Goal: Answer question/provide support

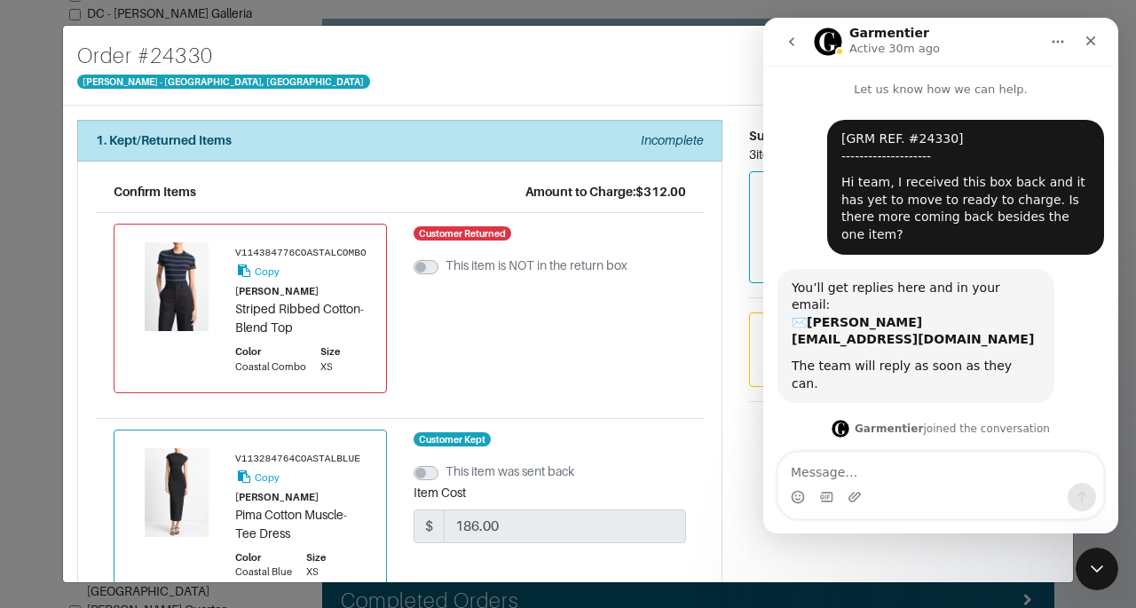
scroll to position [63, 0]
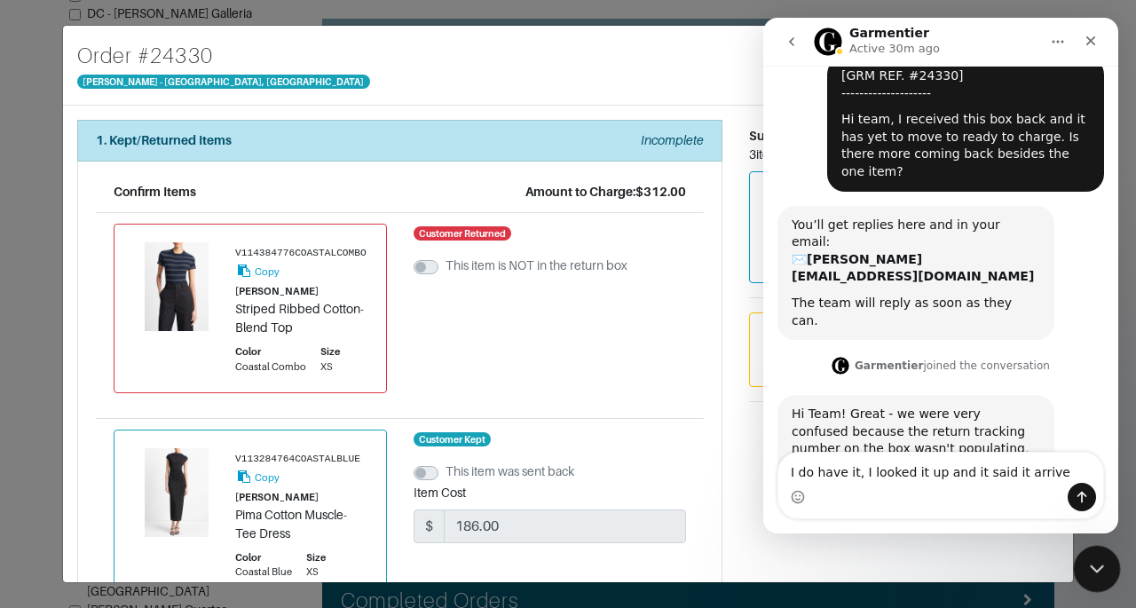
type textarea "I do have it, I looked it up and it said it arrive"
click at [1088, 578] on div "Close Intercom Messenger" at bounding box center [1094, 566] width 43 height 43
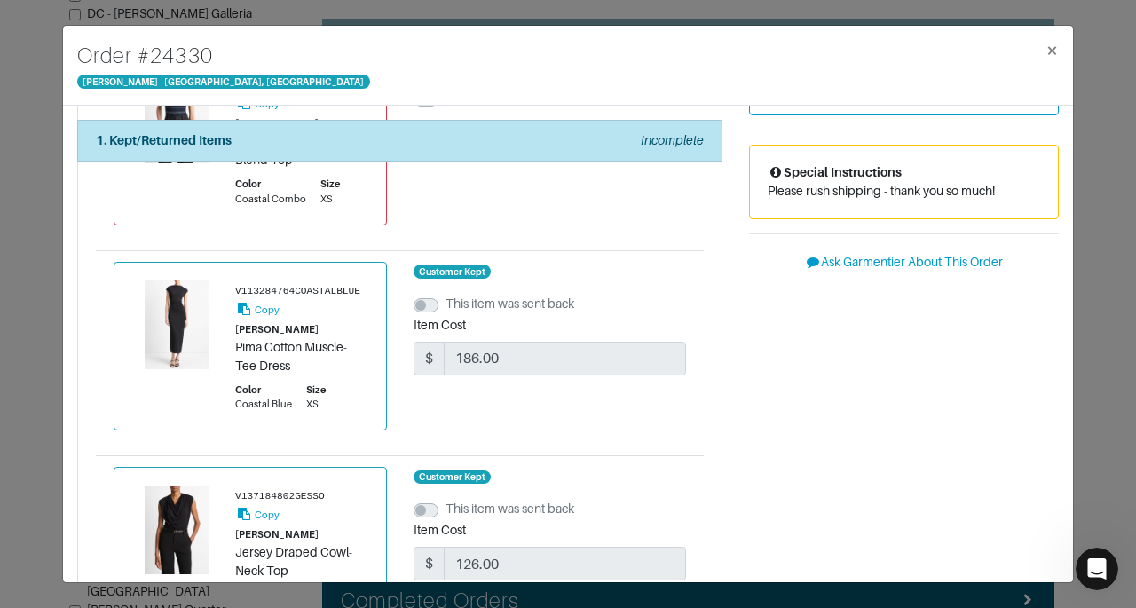
scroll to position [417, 0]
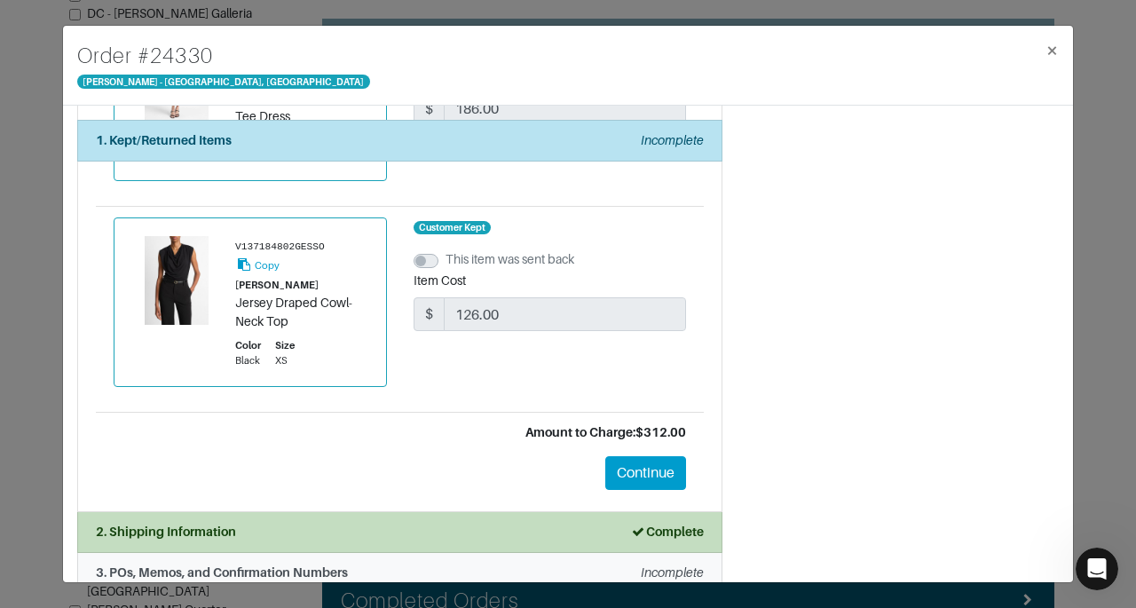
click at [581, 564] on li "3. POs, Memos, and Confirmation Numbers Incomplete" at bounding box center [399, 573] width 645 height 41
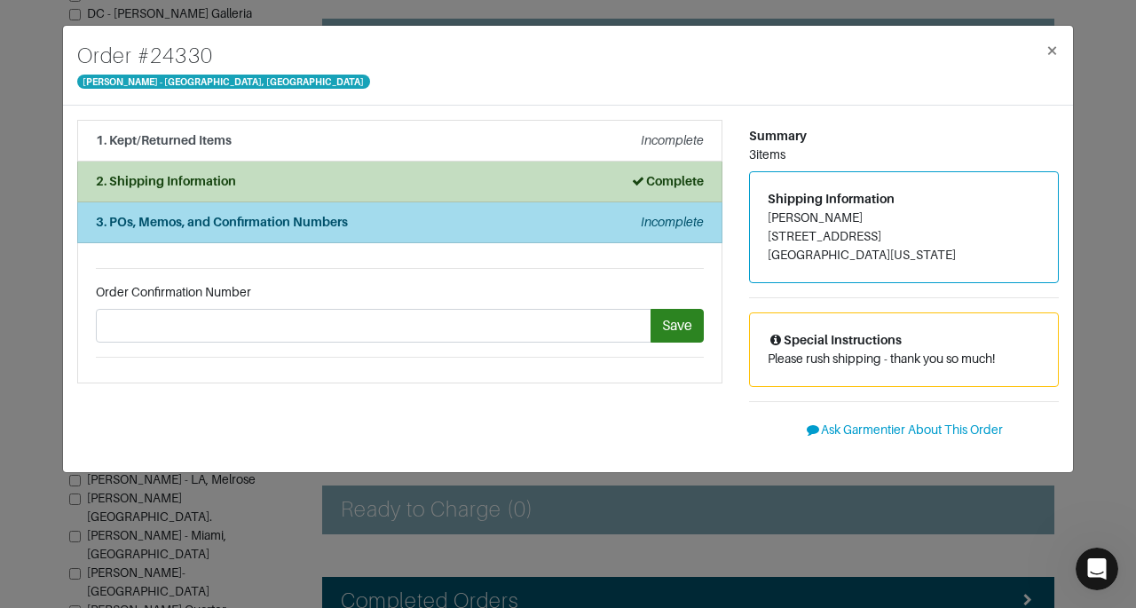
scroll to position [0, 0]
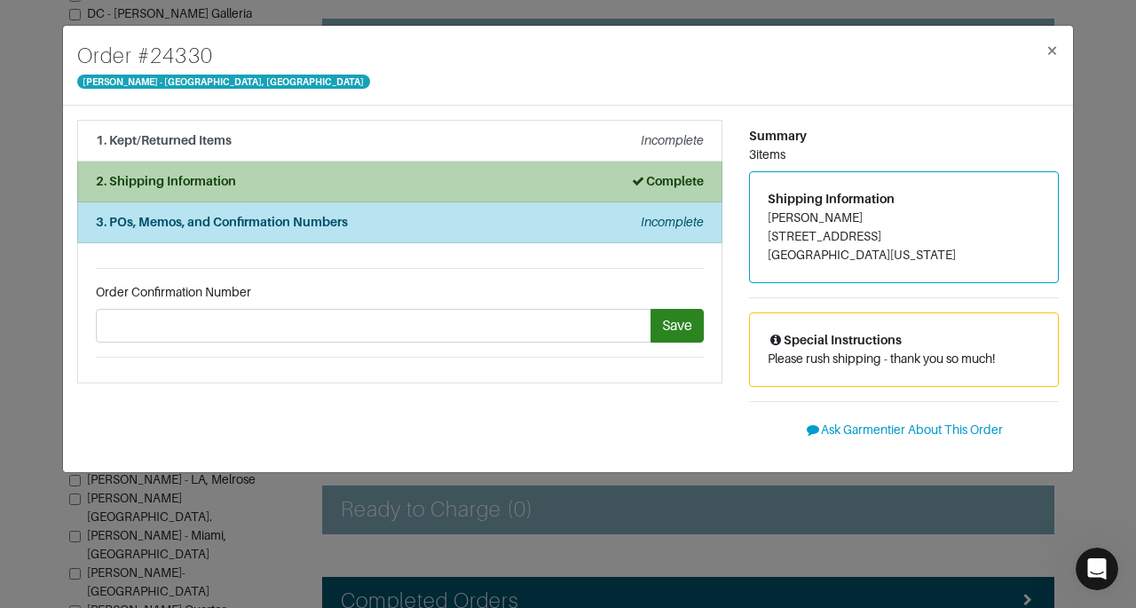
click at [671, 179] on strong "Complete" at bounding box center [667, 181] width 74 height 14
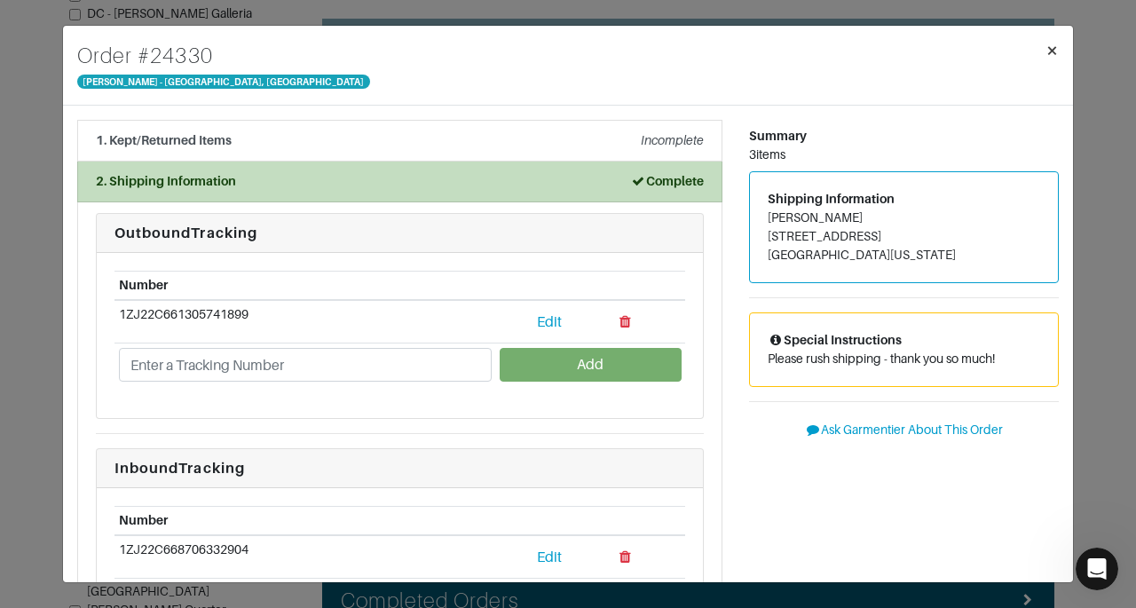
click at [1053, 43] on span "×" at bounding box center [1052, 50] width 13 height 24
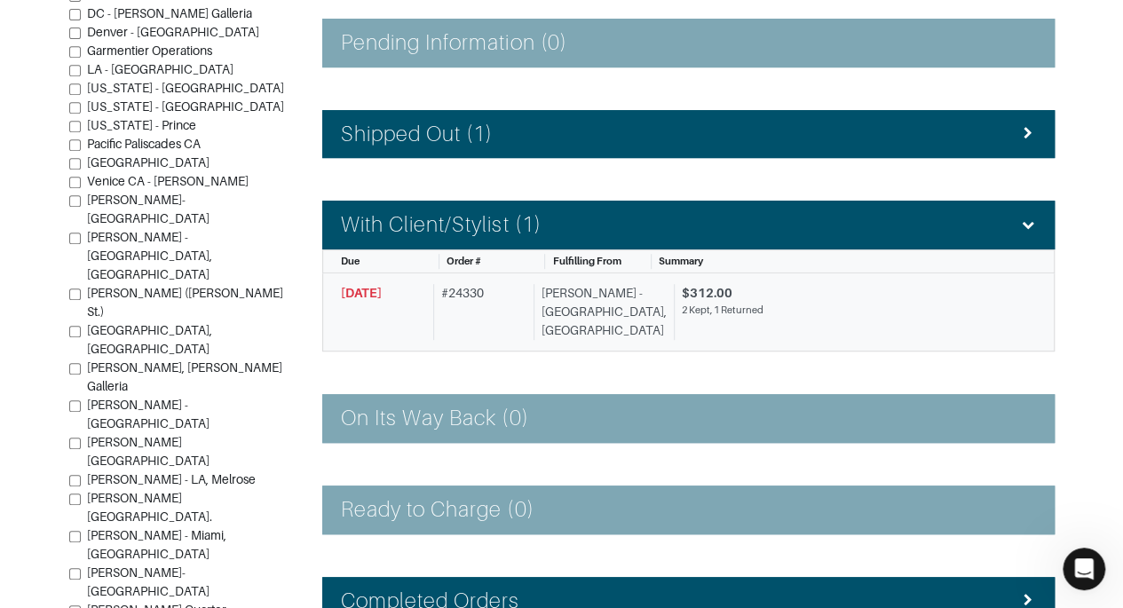
click at [682, 297] on div "$312.00" at bounding box center [852, 293] width 341 height 19
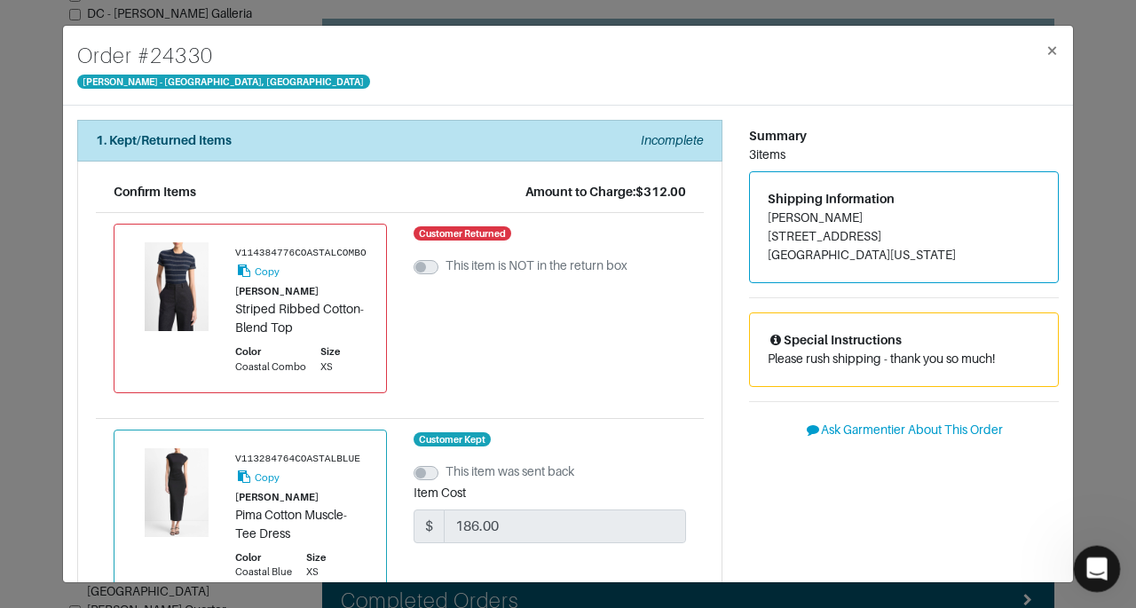
click at [1085, 573] on icon "Open Intercom Messenger" at bounding box center [1094, 566] width 29 height 29
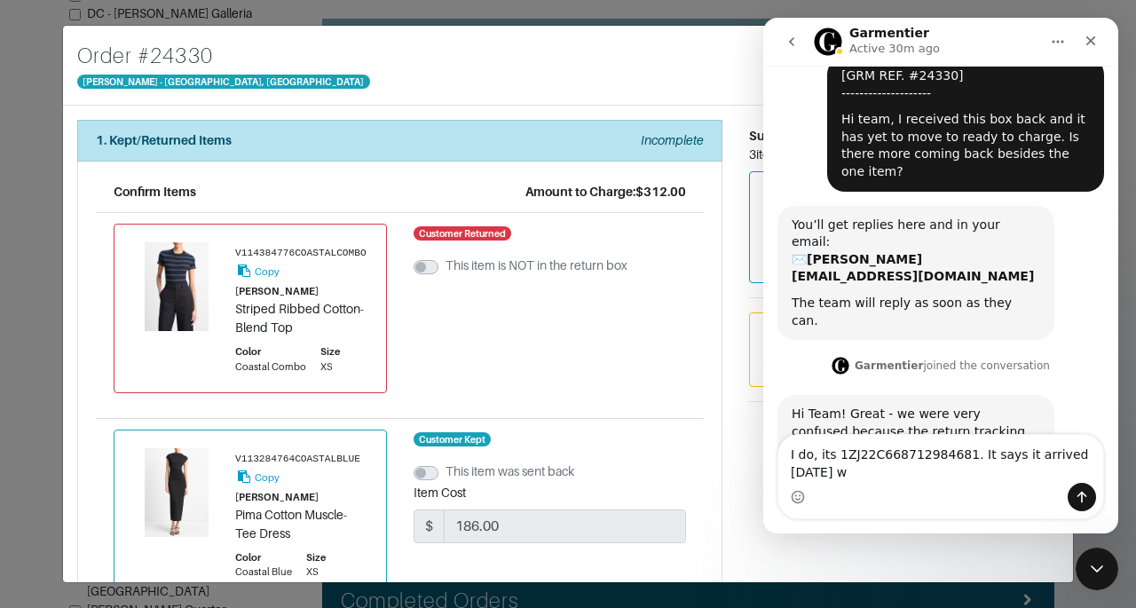
scroll to position [81, 0]
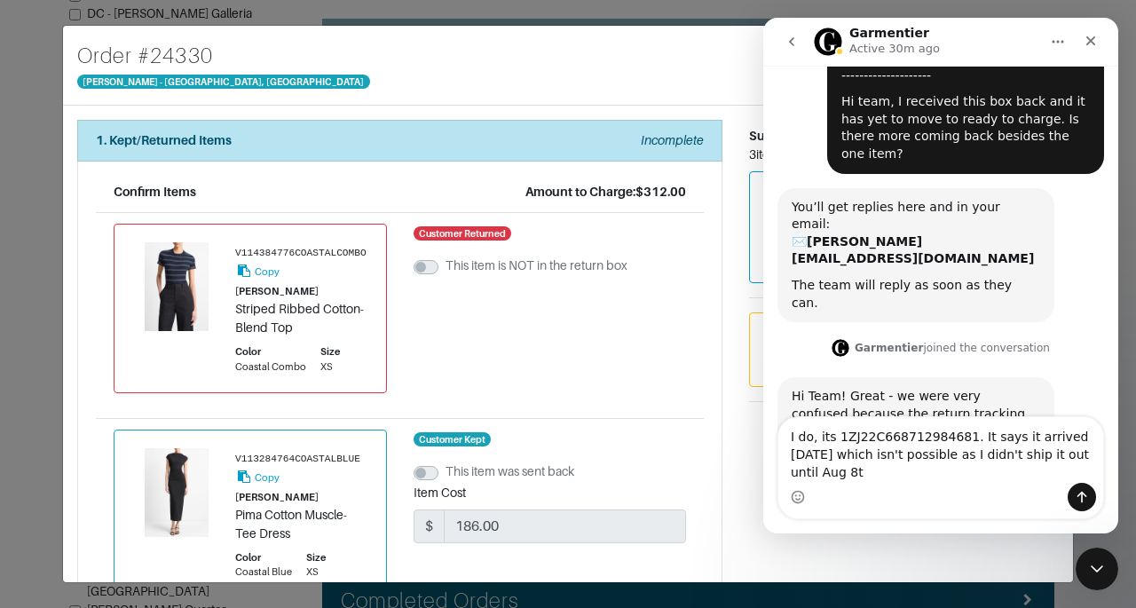
type textarea "I do, its 1ZJ22C668712984681. It says it arrived [DATE] which isn't possible as…"
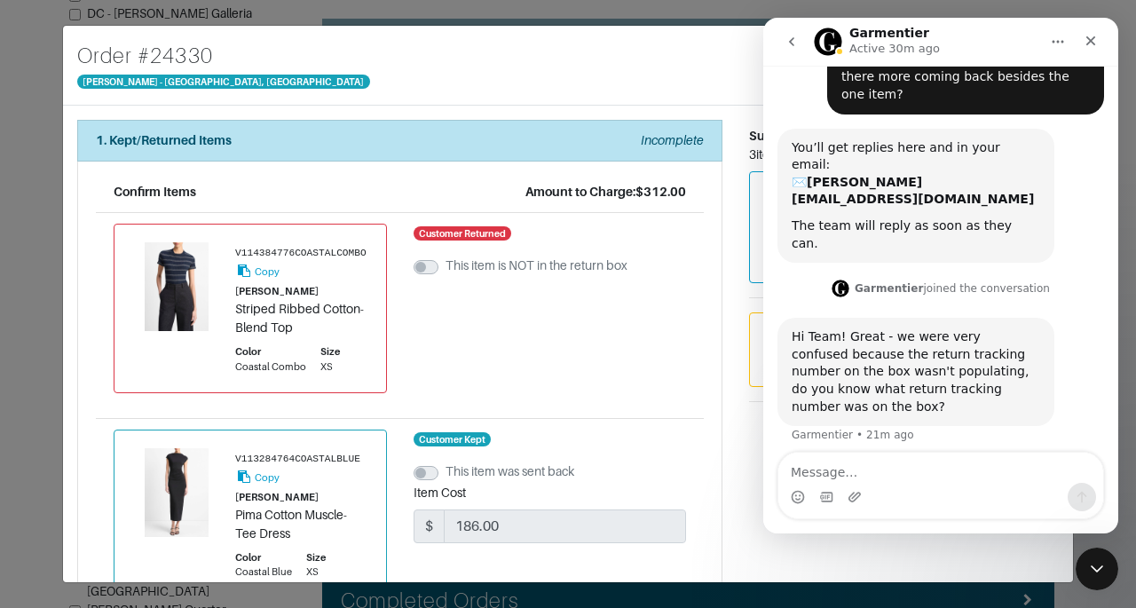
scroll to position [151, 0]
